Goal: Information Seeking & Learning: Learn about a topic

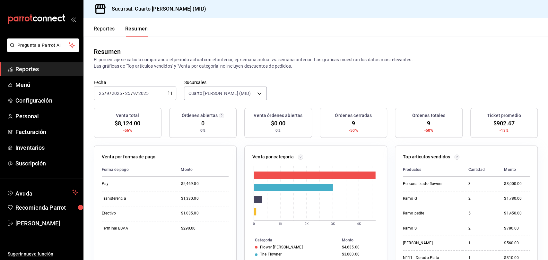
click at [31, 73] on span "Reportes" at bounding box center [46, 69] width 63 height 9
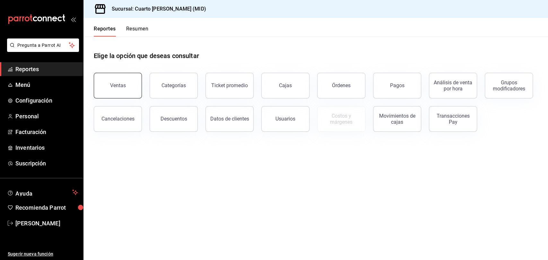
click at [133, 90] on button "Ventas" at bounding box center [118, 86] width 48 height 26
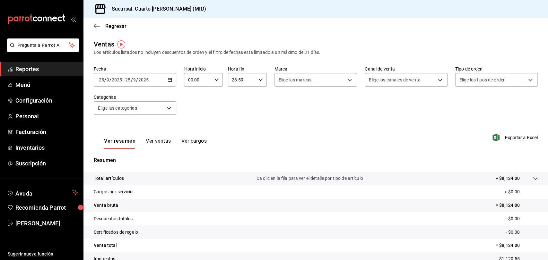
click at [170, 79] on \(Stroke\) "button" at bounding box center [170, 80] width 4 height 4
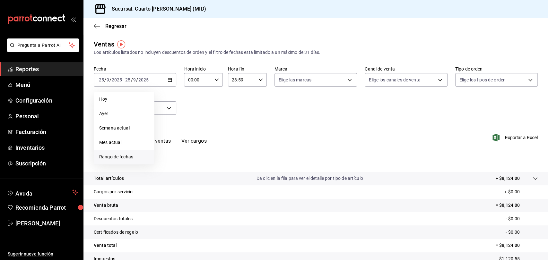
click at [118, 160] on span "Rango de fechas" at bounding box center [124, 157] width 50 height 7
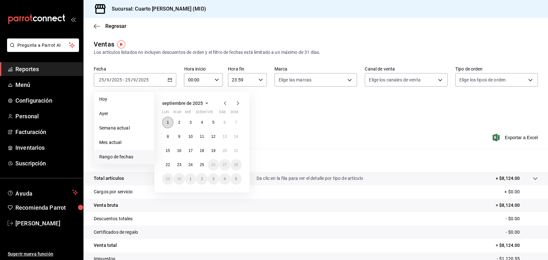
click at [164, 123] on button "1" at bounding box center [167, 123] width 11 height 12
click at [205, 161] on button "25" at bounding box center [201, 165] width 11 height 12
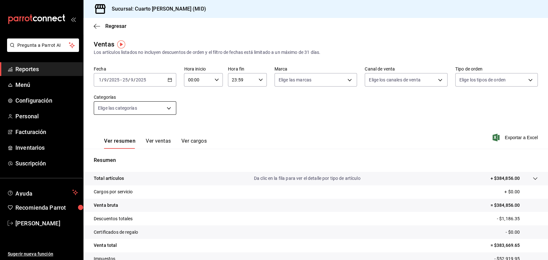
click at [167, 108] on body "Pregunta a Parrot AI Reportes Menú Configuración Personal Facturación Inventari…" at bounding box center [274, 130] width 548 height 260
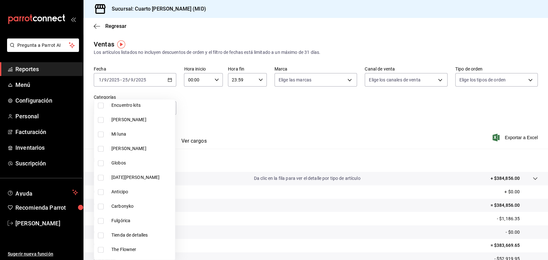
scroll to position [321, 0]
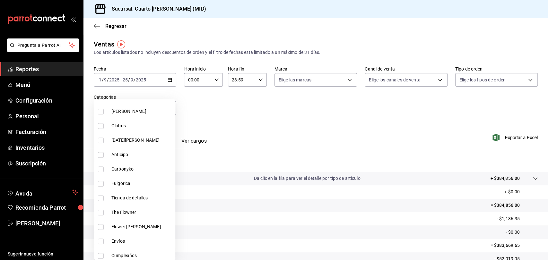
click at [134, 178] on li "Fulgórica" at bounding box center [134, 183] width 81 height 14
type input "e3cfece7-8436-48e5-b785-6715a3ab01ac"
checkbox input "true"
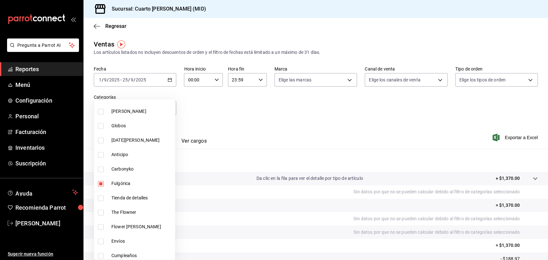
click at [419, 139] on div at bounding box center [274, 130] width 548 height 260
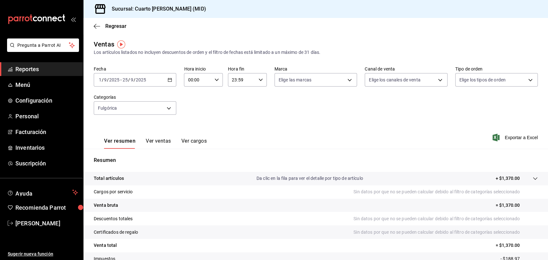
click at [156, 142] on button "Ver ventas" at bounding box center [158, 143] width 25 height 11
